Goal: Task Accomplishment & Management: Use online tool/utility

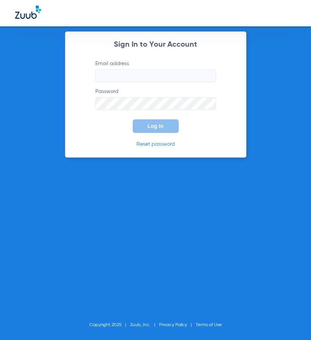
type input "[PERSON_NAME][EMAIL_ADDRESS][DOMAIN_NAME]"
click at [137, 68] on label "Email address [PERSON_NAME][EMAIL_ADDRESS][DOMAIN_NAME]" at bounding box center [155, 71] width 120 height 22
click at [137, 69] on input "[PERSON_NAME][EMAIL_ADDRESS][DOMAIN_NAME]" at bounding box center [155, 75] width 120 height 13
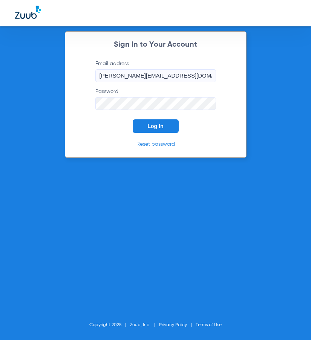
click at [166, 121] on button "Log In" at bounding box center [156, 126] width 46 height 14
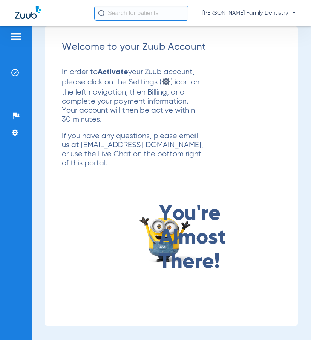
click at [21, 34] on img at bounding box center [16, 36] width 12 height 9
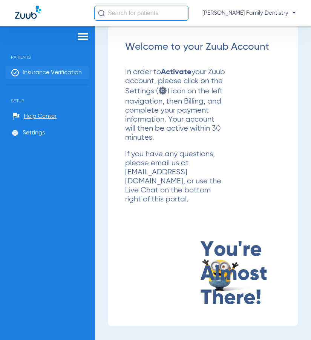
click at [41, 70] on span "Insurance Verification" at bounding box center [52, 73] width 59 height 8
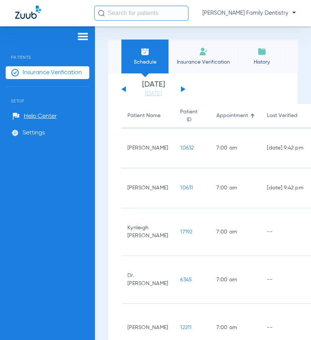
click at [199, 63] on span "Insurance Verification" at bounding box center [203, 62] width 58 height 8
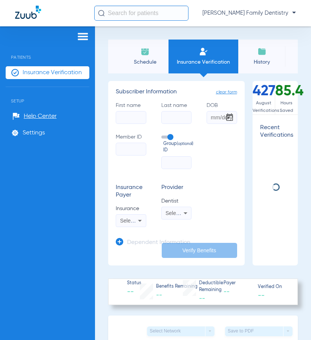
click at [127, 115] on input "First name" at bounding box center [131, 117] width 31 height 13
type input "[PERSON_NAME]"
type input "Burns"
click at [121, 147] on input "Member ID" at bounding box center [131, 149] width 31 height 13
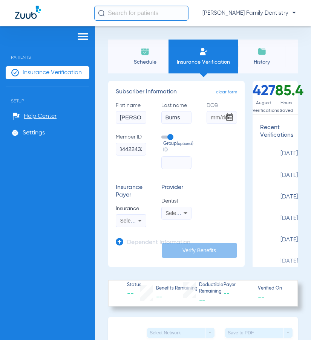
scroll to position [0, 23]
type input "XXXA984422432"
click at [135, 223] on icon at bounding box center [139, 220] width 9 height 9
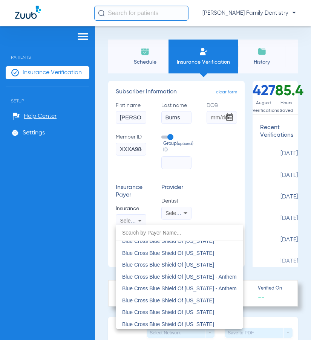
scroll to position [715, 0]
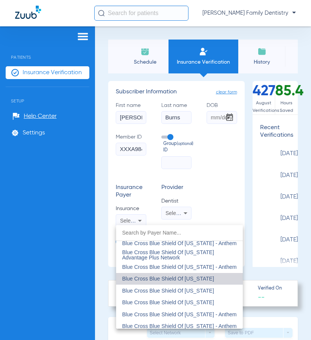
click at [188, 278] on span "Blue Cross Blue Shield Of [US_STATE]" at bounding box center [168, 279] width 92 height 6
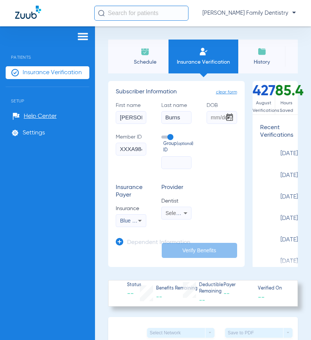
click at [186, 210] on div "Select a Dentist" at bounding box center [177, 213] width 30 height 9
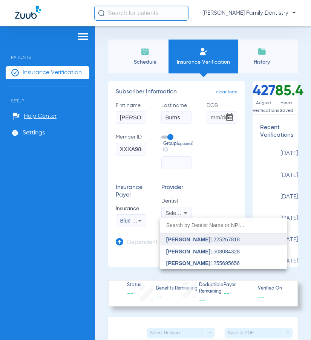
click at [194, 236] on span "[PERSON_NAME]" at bounding box center [188, 239] width 44 height 6
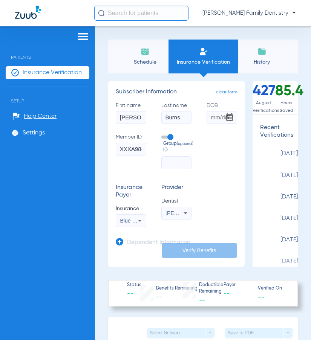
click at [179, 168] on input "text" at bounding box center [176, 162] width 31 height 13
click at [211, 120] on input "DOB" at bounding box center [221, 117] width 31 height 13
type input "[DATE]"
click at [178, 251] on button "Verify Benefits" at bounding box center [199, 250] width 75 height 15
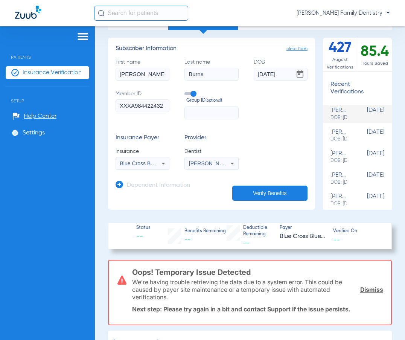
scroll to position [38, 0]
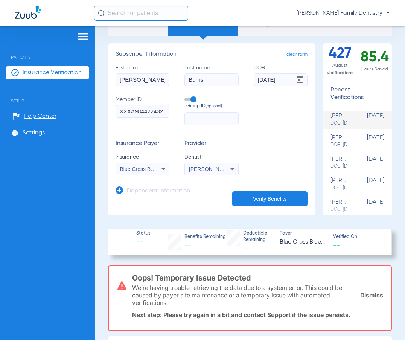
click at [274, 195] on button "Verify Benefits" at bounding box center [269, 198] width 75 height 15
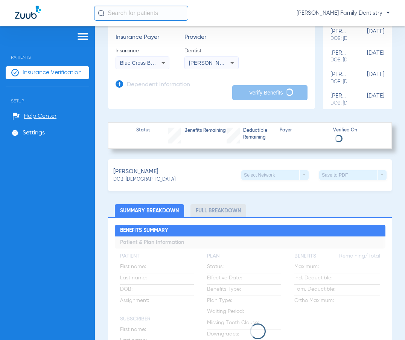
scroll to position [151, 0]
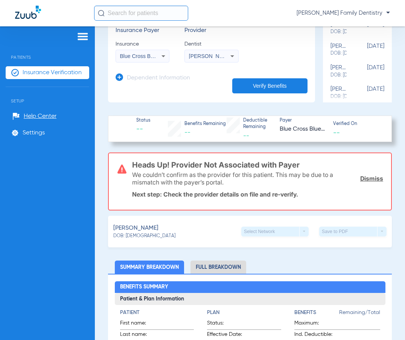
click at [164, 230] on div "[PERSON_NAME]: [DEMOGRAPHIC_DATA] Select Network arrow_drop_down Save to PDF ar…" at bounding box center [250, 232] width 284 height 32
click at [131, 229] on span "[PERSON_NAME]" at bounding box center [135, 228] width 45 height 9
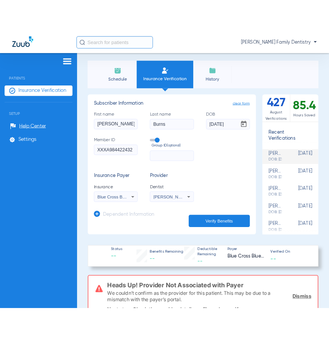
scroll to position [0, 0]
